Goal: Information Seeking & Learning: Learn about a topic

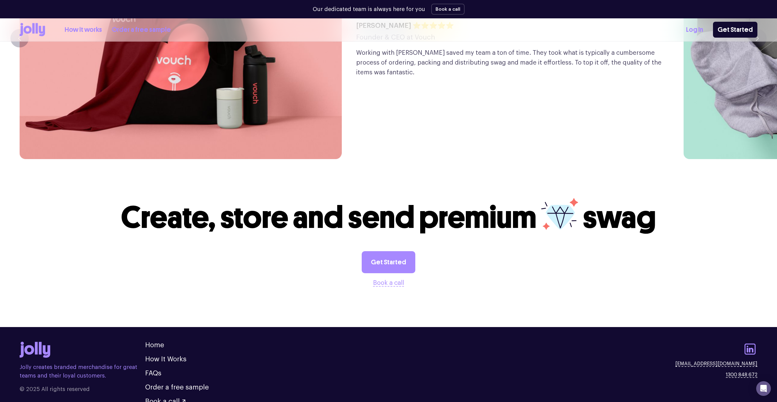
scroll to position [1728, 0]
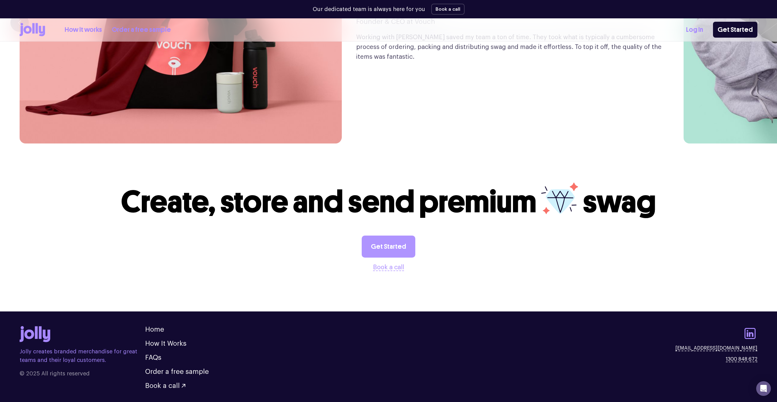
click at [386, 236] on link "Get Started" at bounding box center [389, 247] width 54 height 22
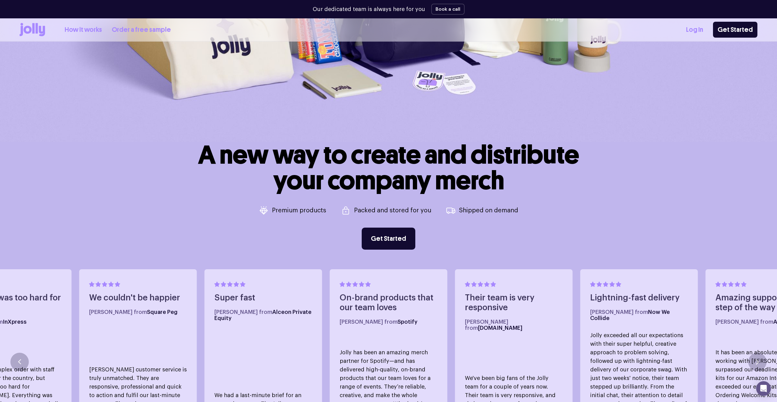
scroll to position [276, 0]
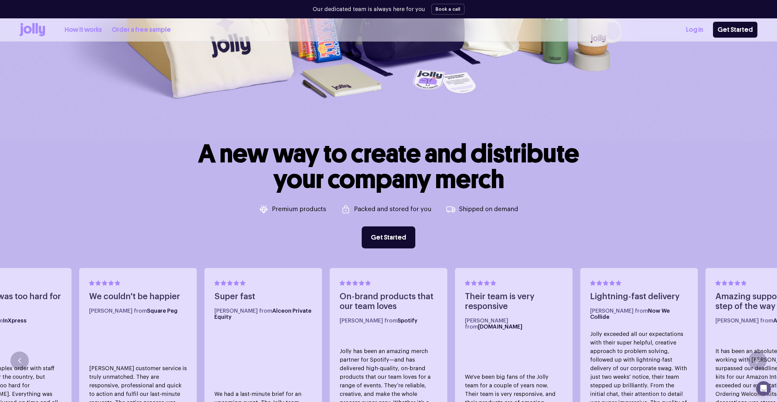
click at [291, 211] on p "Premium products" at bounding box center [299, 209] width 54 height 6
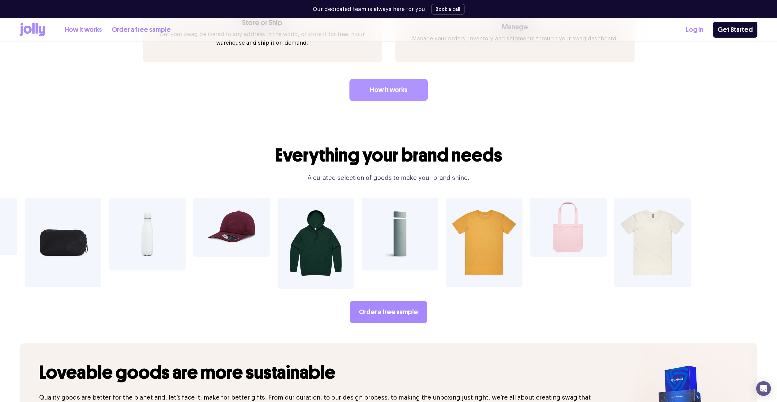
scroll to position [1071, 0]
